Goal: Transaction & Acquisition: Download file/media

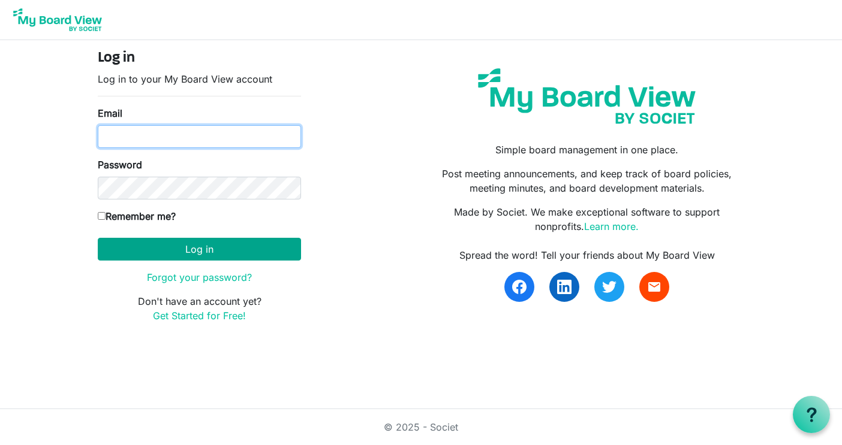
type input "tomjohnson@covdevelopment.com"
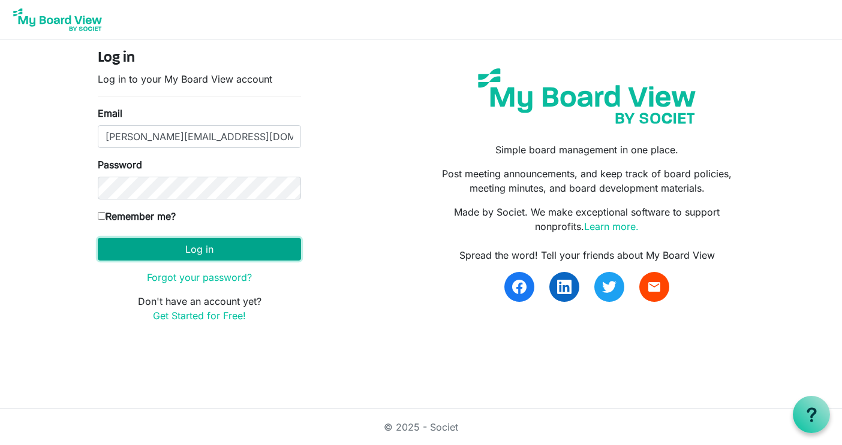
click at [224, 246] on button "Log in" at bounding box center [199, 249] width 203 height 23
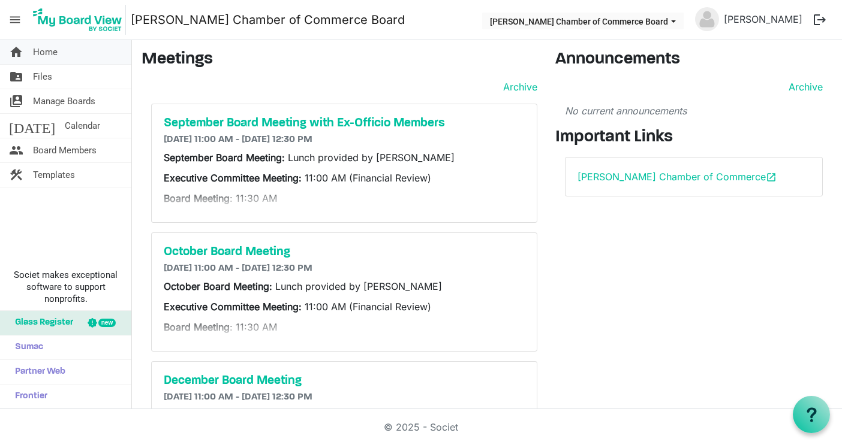
click at [69, 52] on link "home Home" at bounding box center [65, 52] width 131 height 24
click at [43, 77] on span "Files" at bounding box center [42, 77] width 19 height 24
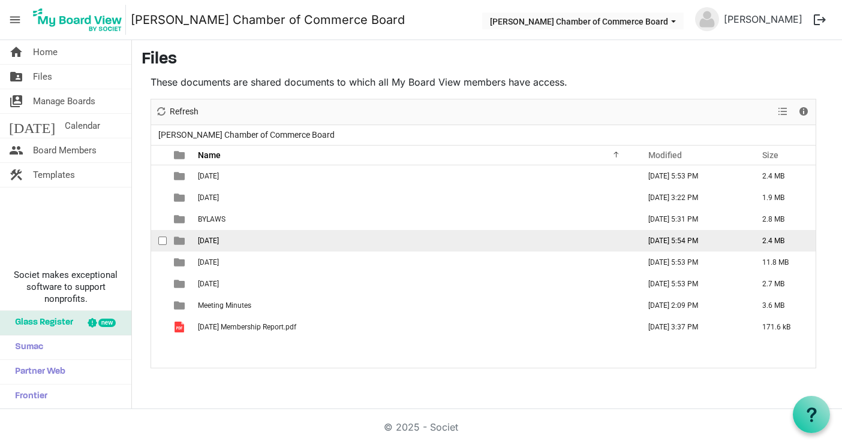
click at [208, 243] on span "[DATE]" at bounding box center [208, 241] width 21 height 8
click at [208, 243] on span "July 2025" at bounding box center [208, 241] width 21 height 8
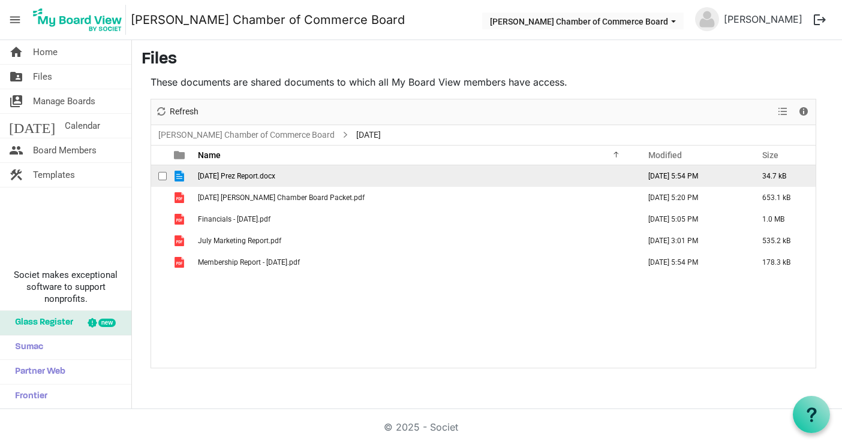
click at [162, 178] on span "checkbox" at bounding box center [162, 176] width 8 height 8
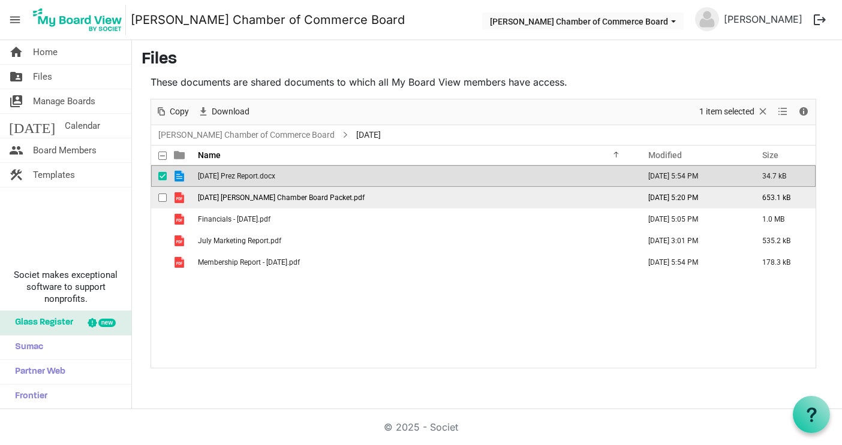
click at [165, 196] on span "checkbox" at bounding box center [162, 198] width 8 height 8
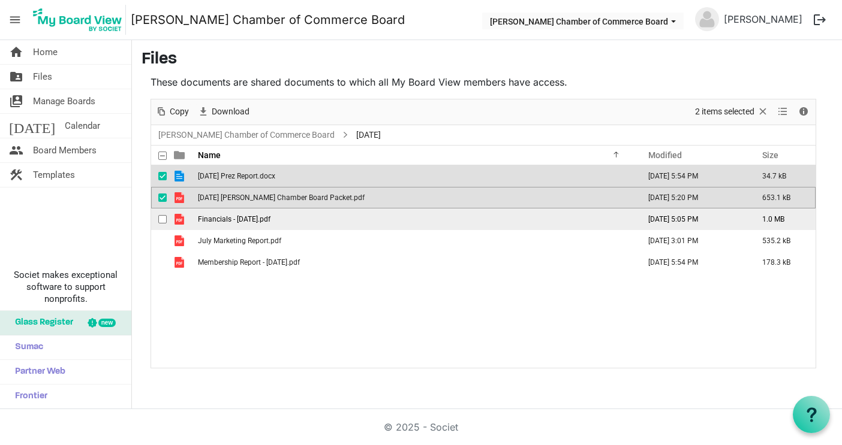
click at [162, 218] on span "checkbox" at bounding box center [162, 219] width 8 height 8
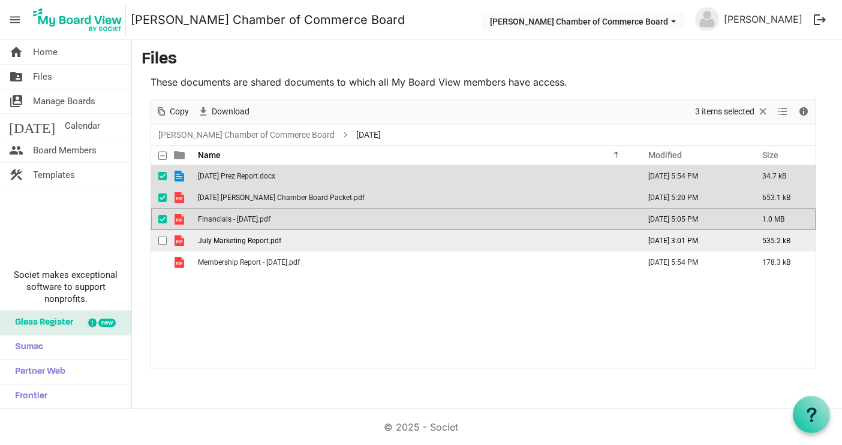
click at [161, 240] on span "checkbox" at bounding box center [162, 241] width 8 height 8
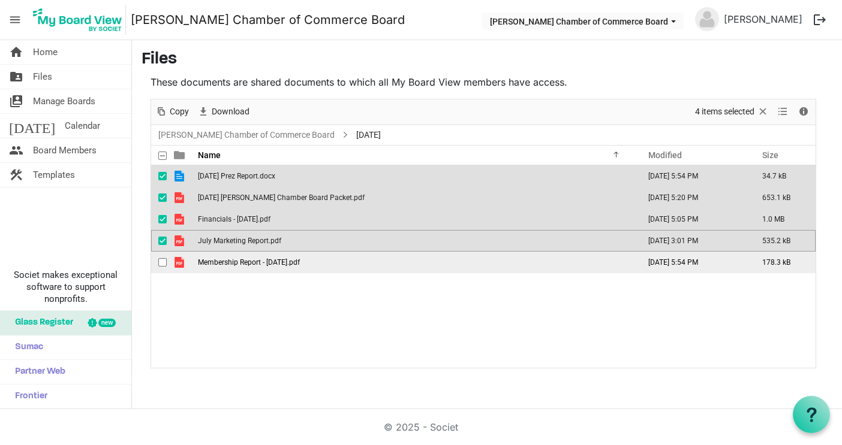
click at [165, 258] on div "checkbox" at bounding box center [165, 263] width 14 height 12
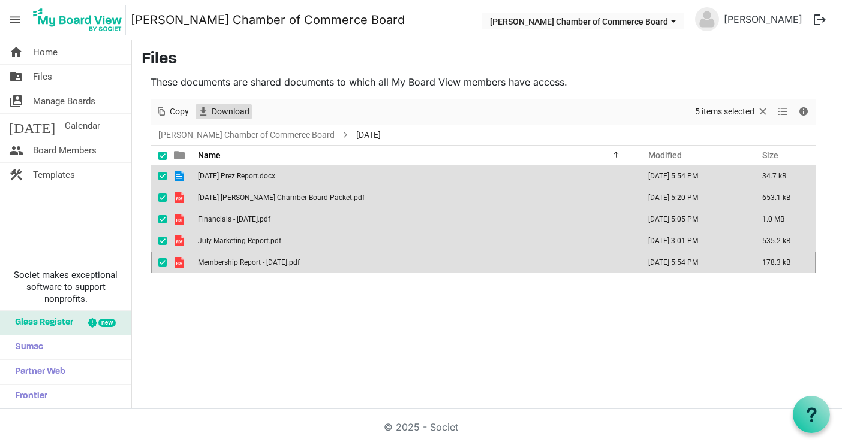
click at [231, 115] on span "Download" at bounding box center [230, 111] width 40 height 15
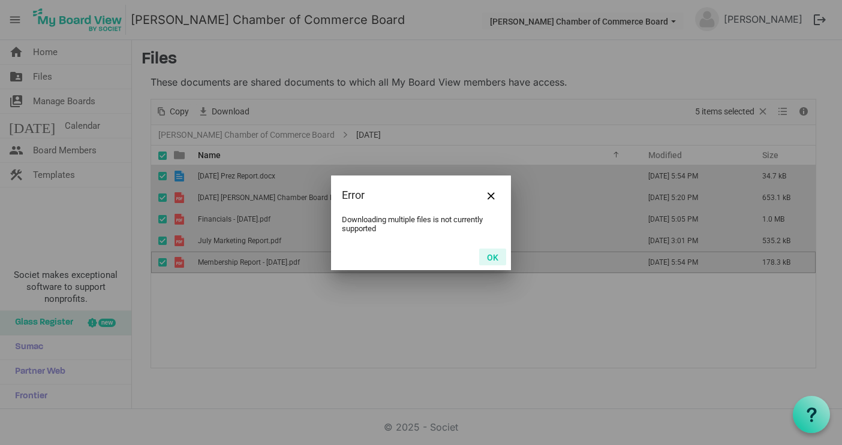
click at [495, 254] on button "OK" at bounding box center [492, 257] width 27 height 17
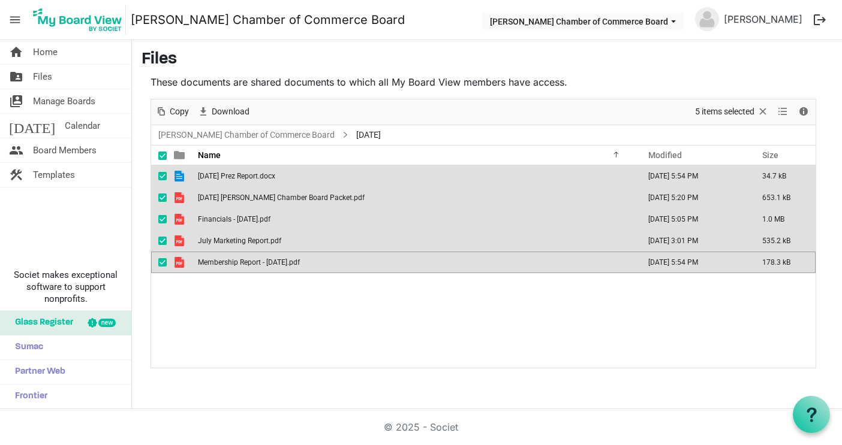
click at [159, 259] on span "checkbox" at bounding box center [162, 262] width 8 height 8
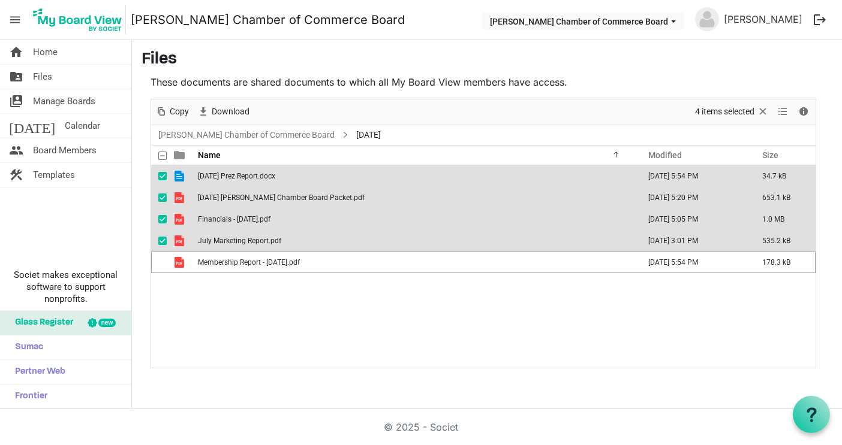
click at [162, 243] on span "checkbox" at bounding box center [162, 241] width 8 height 8
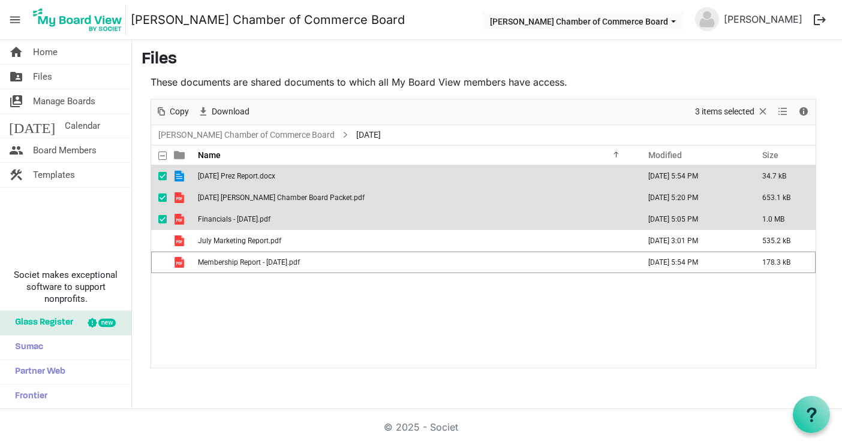
click at [165, 218] on span "checkbox" at bounding box center [162, 219] width 8 height 8
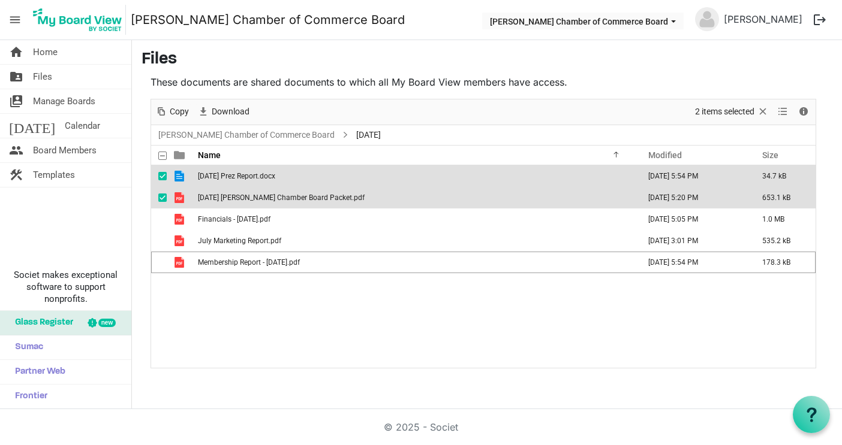
click at [161, 197] on span "checkbox" at bounding box center [162, 198] width 8 height 8
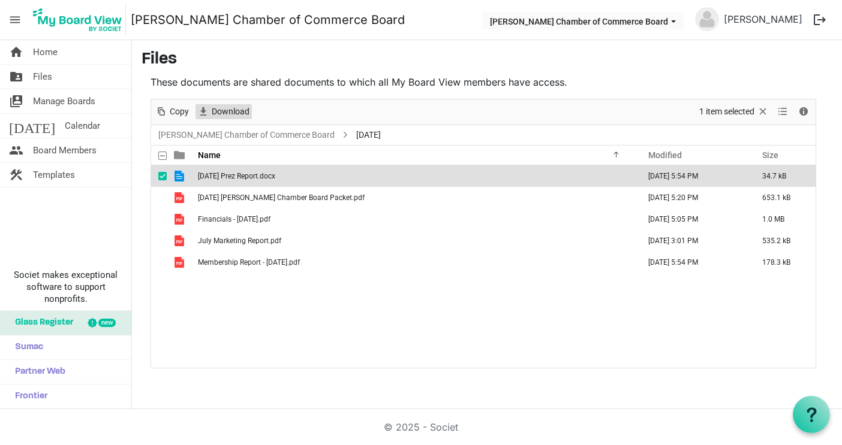
click at [227, 117] on span "Download" at bounding box center [230, 111] width 40 height 15
click at [164, 179] on span "checkbox" at bounding box center [162, 176] width 8 height 8
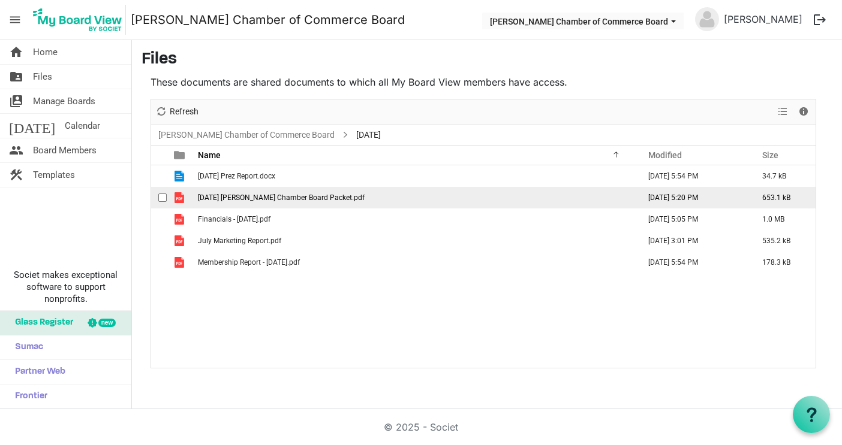
click at [162, 198] on span "checkbox" at bounding box center [162, 198] width 8 height 8
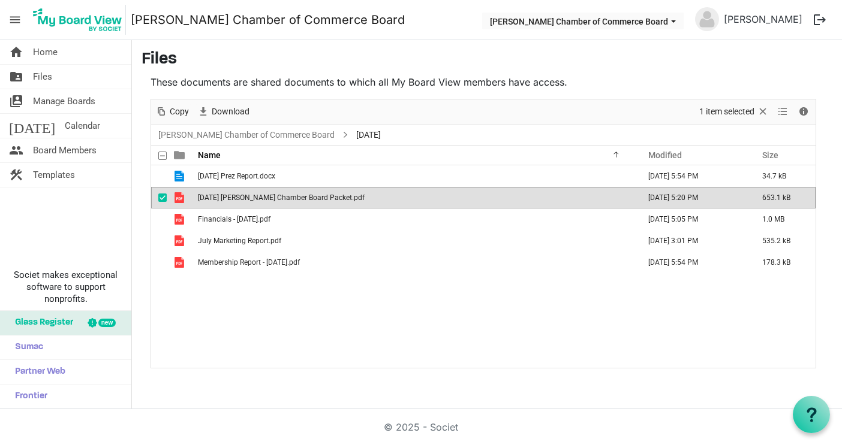
click at [215, 199] on span "7.28.25 Sherman Chamber Board Packet.pdf" at bounding box center [281, 198] width 167 height 8
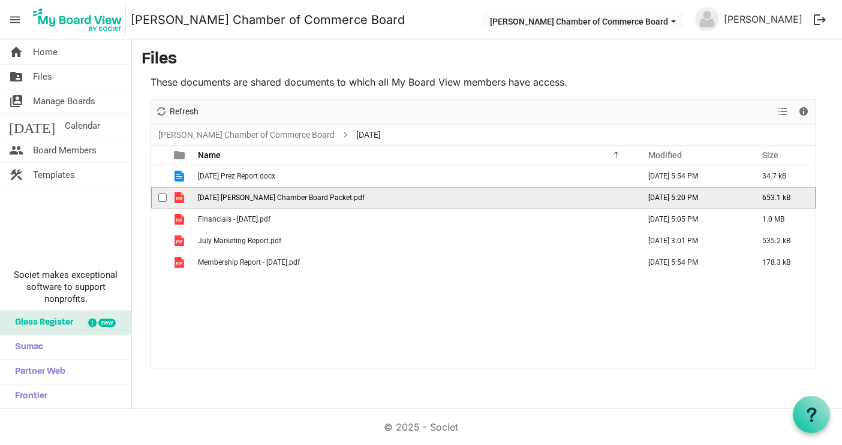
click at [164, 200] on span "checkbox" at bounding box center [162, 198] width 8 height 8
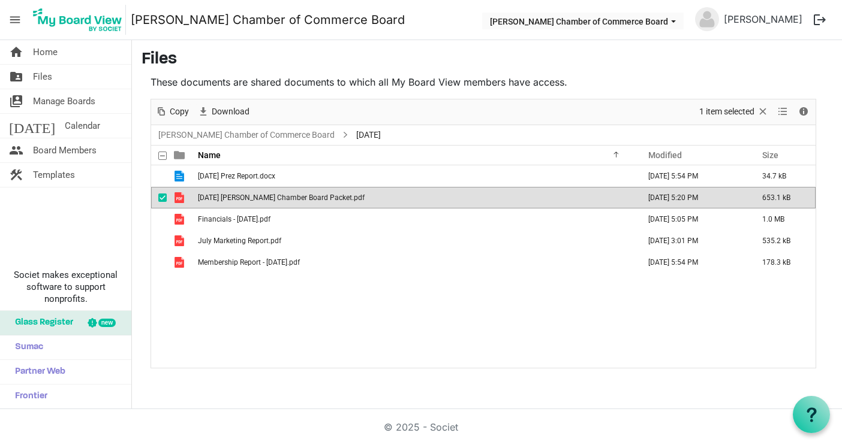
click at [222, 196] on span "7.28.25 Sherman Chamber Board Packet.pdf" at bounding box center [281, 198] width 167 height 8
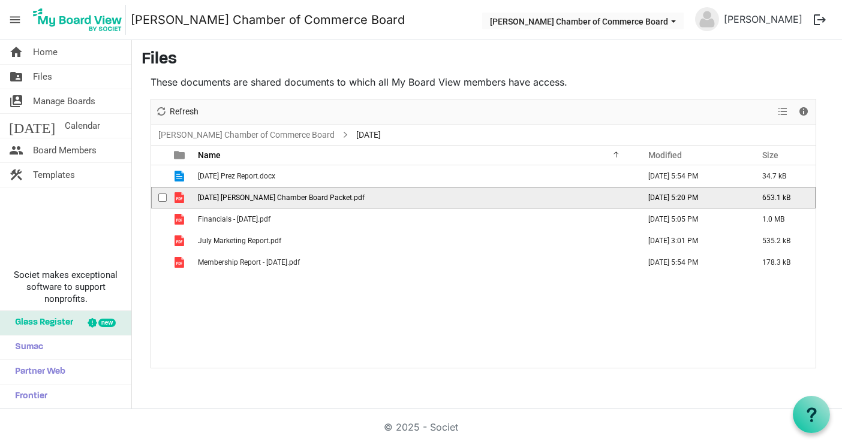
click at [165, 198] on span "checkbox" at bounding box center [162, 198] width 8 height 8
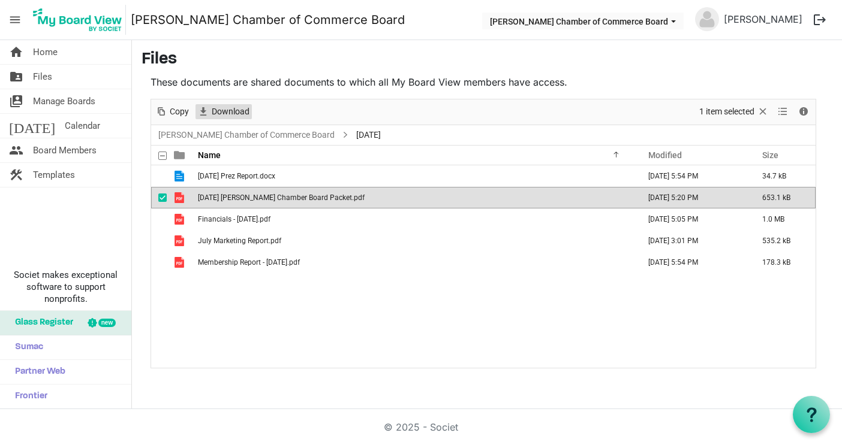
click at [225, 112] on span "Download" at bounding box center [230, 111] width 40 height 15
